Goal: Find specific page/section: Find specific page/section

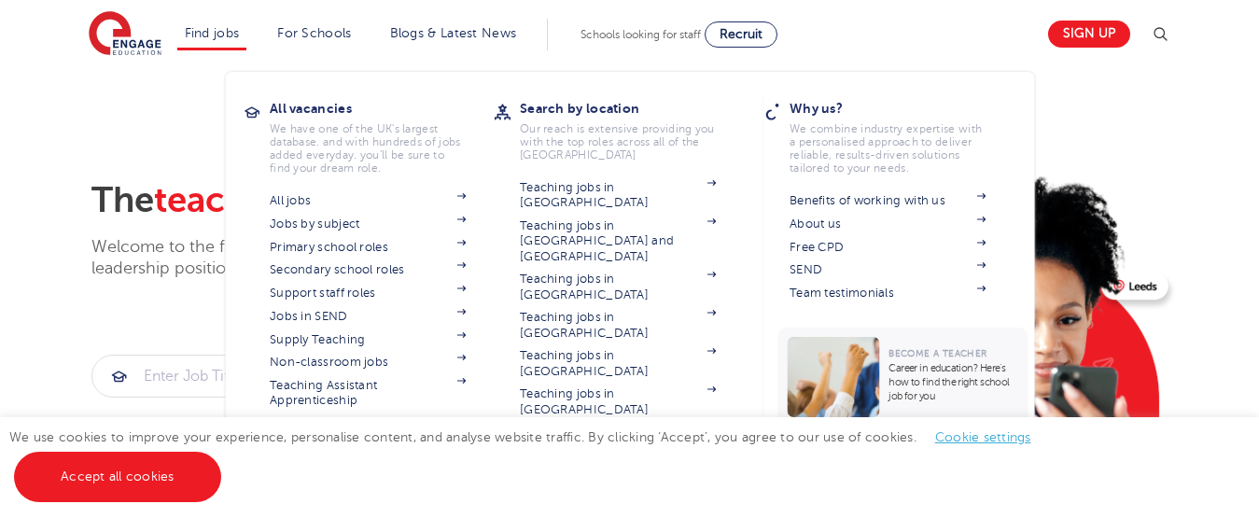
click at [421, 178] on div "All vacancies We have one of the UK's largest database. and with hundreds of jo…" at bounding box center [382, 255] width 224 height 321
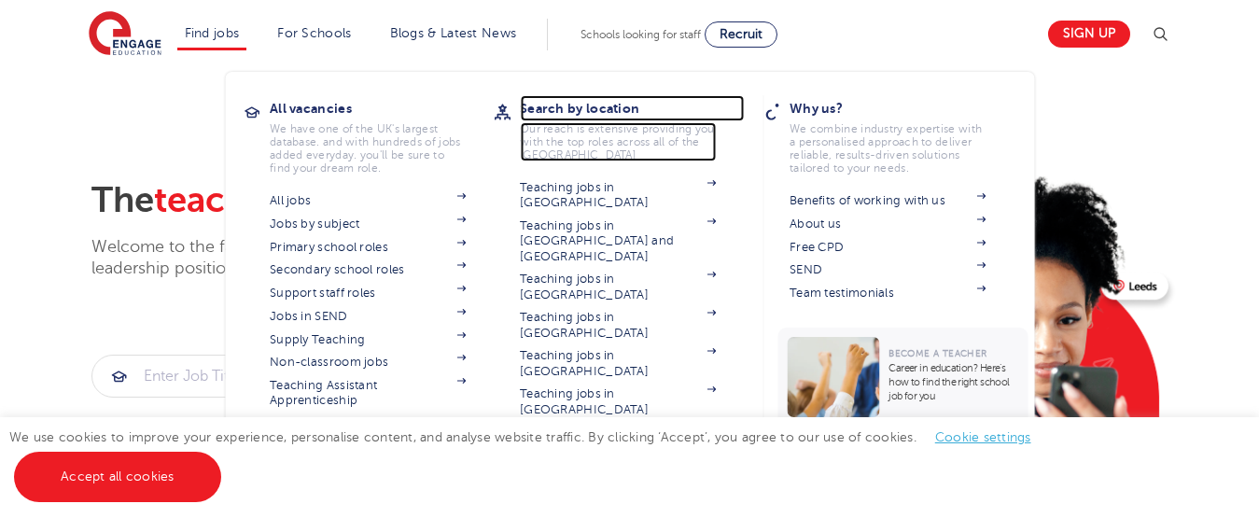
click at [585, 98] on h3 "Search by location" at bounding box center [632, 108] width 224 height 26
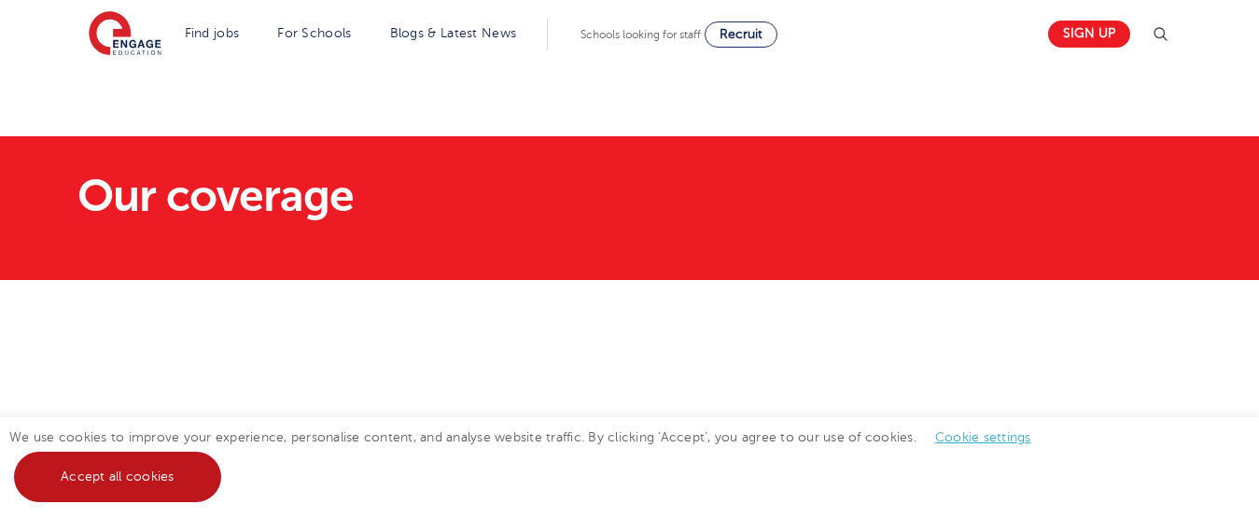
click at [94, 495] on link "Accept all cookies" at bounding box center [117, 477] width 207 height 50
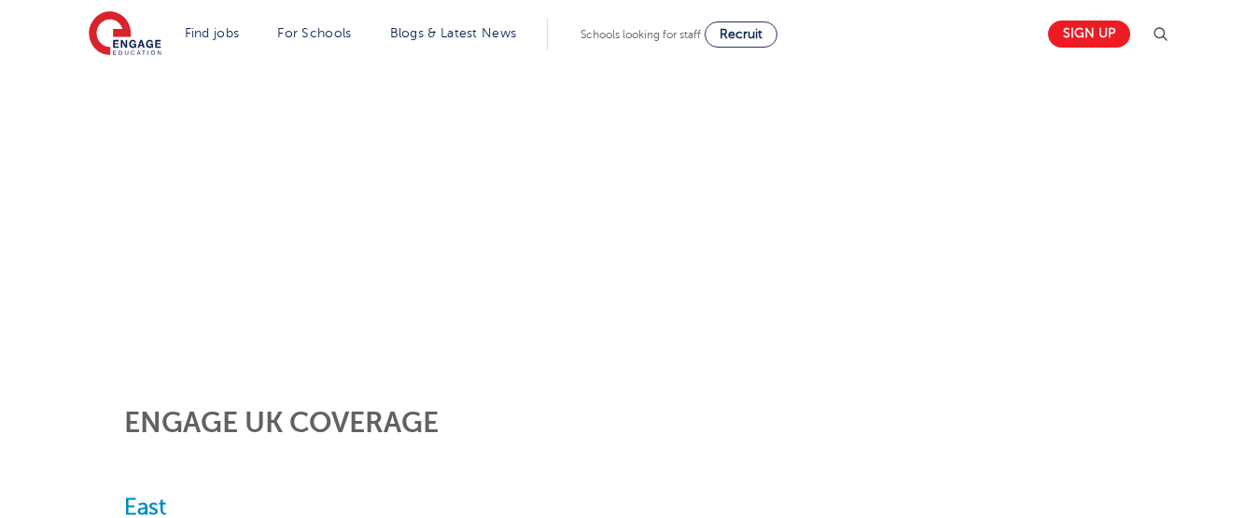
scroll to position [443, 0]
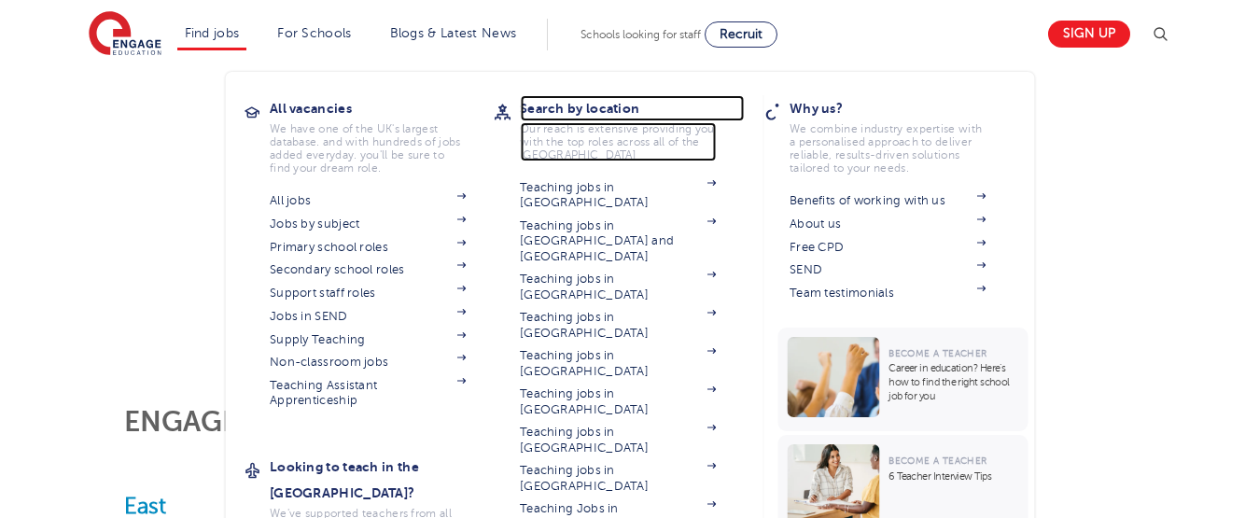
click at [547, 113] on h3 "Search by location" at bounding box center [632, 108] width 224 height 26
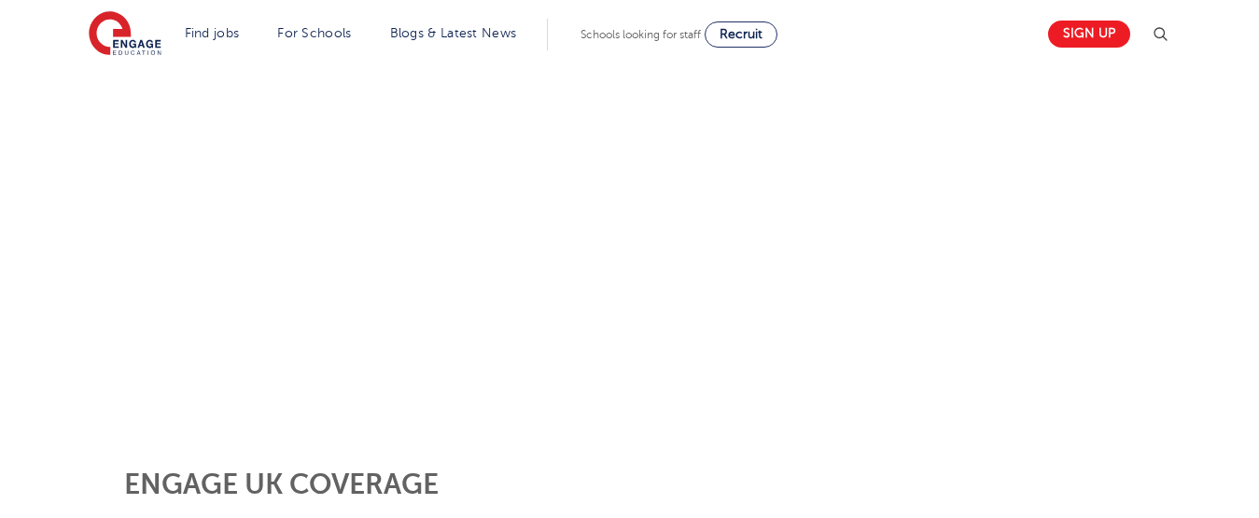
scroll to position [377, 0]
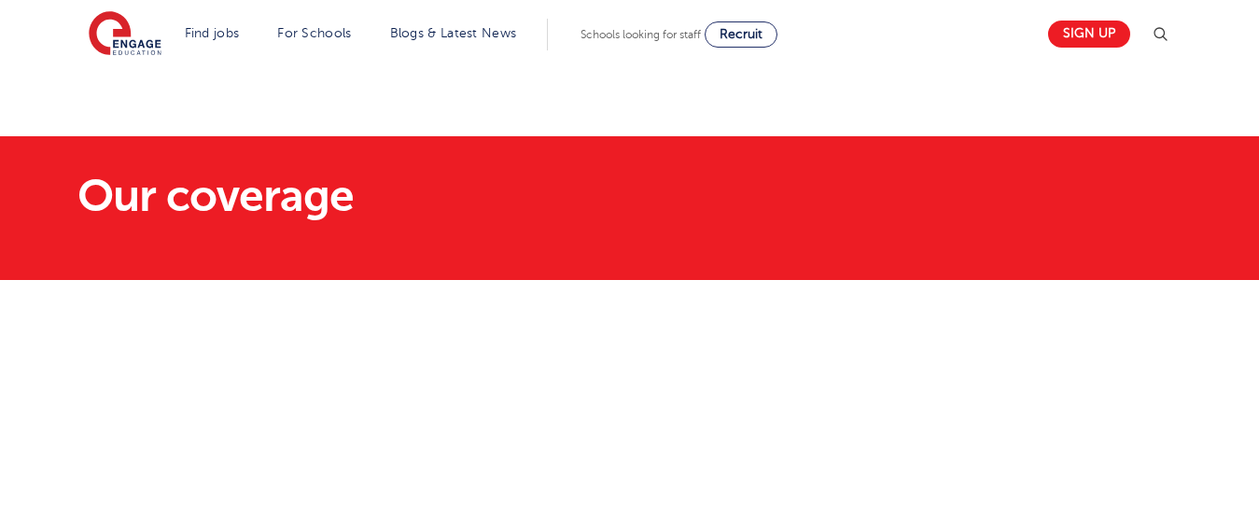
scroll to position [377, 0]
